Goal: Task Accomplishment & Management: Use online tool/utility

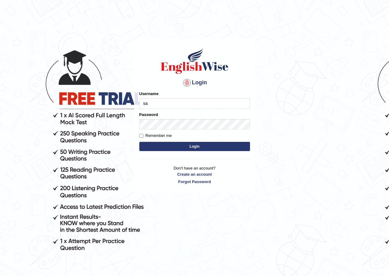
type input "sarugurung_parramatta"
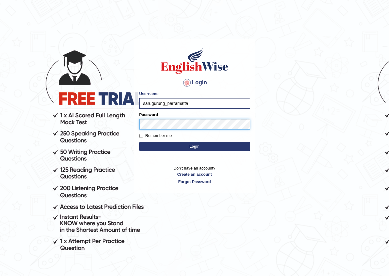
click at [139, 142] on button "Login" at bounding box center [194, 146] width 111 height 9
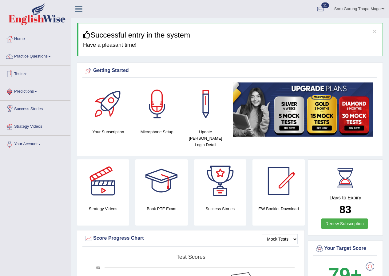
click at [19, 75] on link "Tests" at bounding box center [35, 72] width 70 height 15
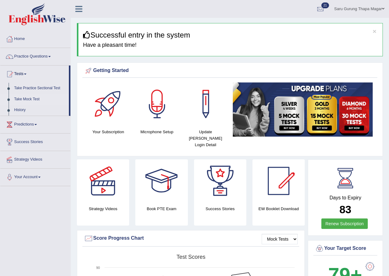
click at [25, 100] on link "Take Mock Test" at bounding box center [39, 99] width 57 height 11
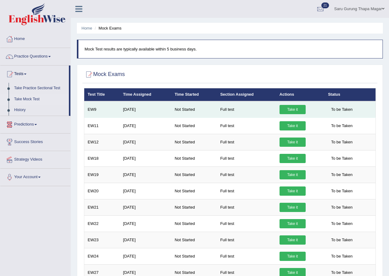
click at [285, 109] on link "Take it" at bounding box center [292, 109] width 26 height 9
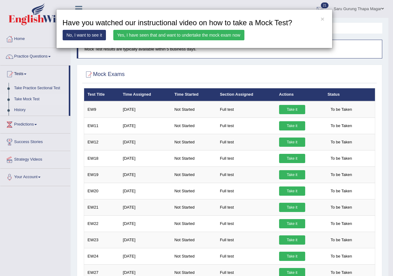
click at [209, 32] on link "Yes, I have seen that and want to undertake the mock exam now" at bounding box center [178, 35] width 131 height 10
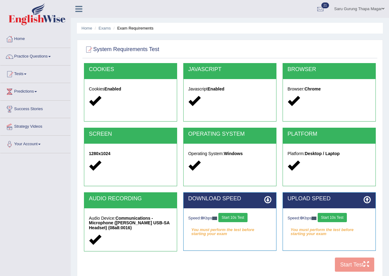
click at [234, 214] on button "Start 10s Test" at bounding box center [232, 217] width 29 height 9
click at [335, 219] on button "Start 10s Test" at bounding box center [332, 217] width 29 height 9
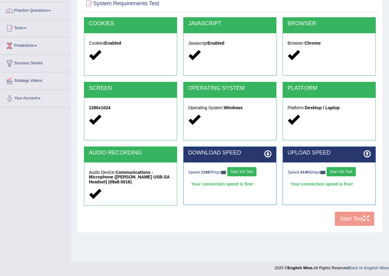
scroll to position [47, 0]
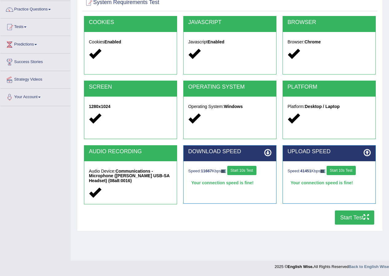
click at [346, 220] on button "Start Test" at bounding box center [354, 217] width 39 height 14
